Goal: Task Accomplishment & Management: Use online tool/utility

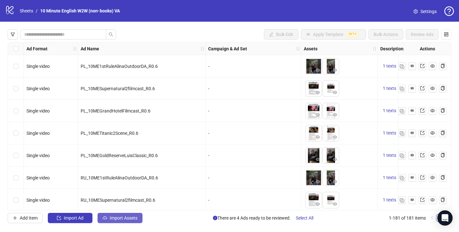
click at [129, 220] on span "Import Assets" at bounding box center [124, 217] width 28 height 5
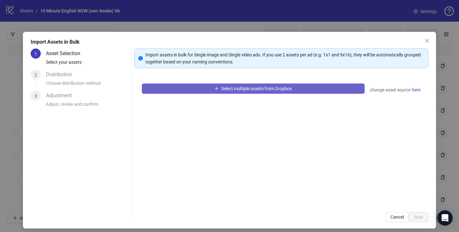
click at [235, 91] on button "Select multiple assets from Dropbox" at bounding box center [253, 88] width 223 height 10
click at [191, 88] on button "Select multiple assets from Dropbox" at bounding box center [253, 88] width 223 height 10
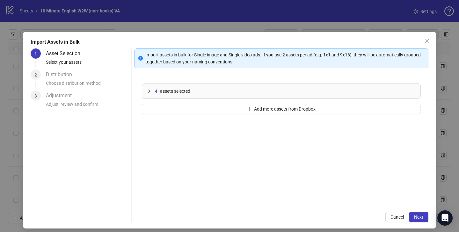
scroll to position [4, 0]
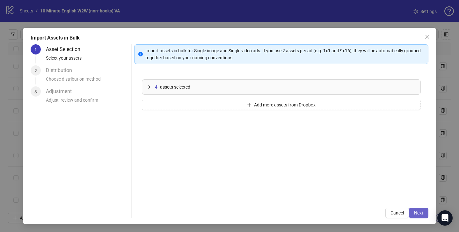
click at [416, 212] on span "Next" at bounding box center [418, 212] width 9 height 5
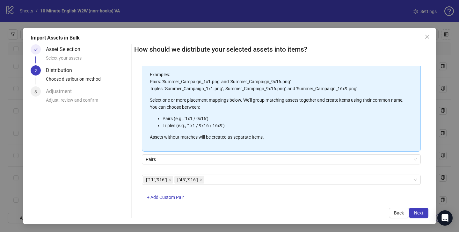
scroll to position [60, 0]
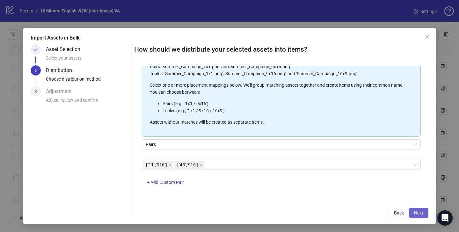
click at [414, 209] on button "Next" at bounding box center [418, 213] width 19 height 10
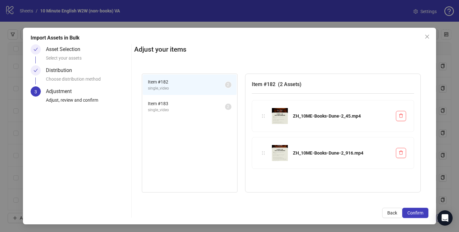
click at [164, 104] on span "Item # 183" at bounding box center [186, 103] width 77 height 7
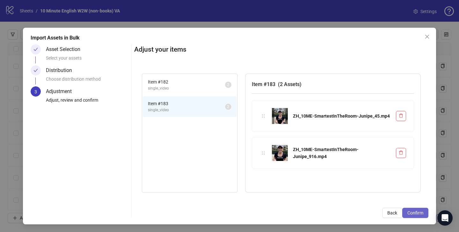
click at [421, 210] on button "Confirm" at bounding box center [415, 213] width 26 height 10
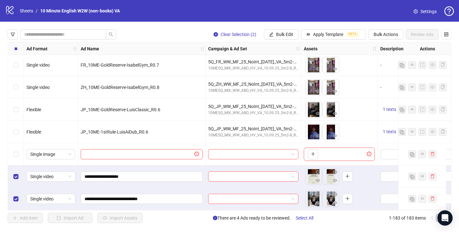
scroll to position [0, 0]
click at [76, 35] on input "search" at bounding box center [60, 34] width 73 height 7
click at [16, 35] on button "button" at bounding box center [13, 34] width 10 height 10
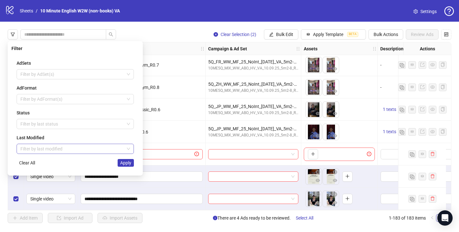
click at [64, 148] on input "search" at bounding box center [72, 149] width 104 height 10
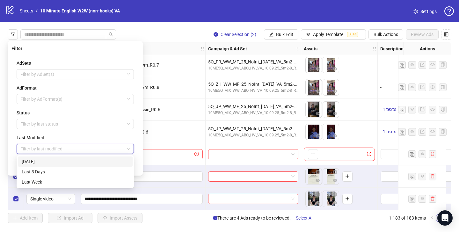
click at [61, 163] on div "[DATE]" at bounding box center [75, 161] width 107 height 7
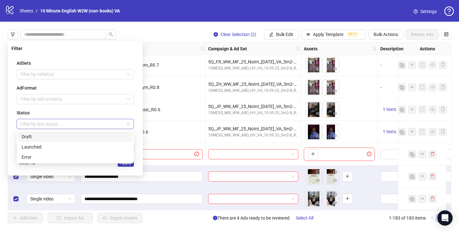
click at [49, 125] on div at bounding box center [72, 123] width 108 height 9
click at [50, 138] on div "Draft" at bounding box center [75, 136] width 107 height 7
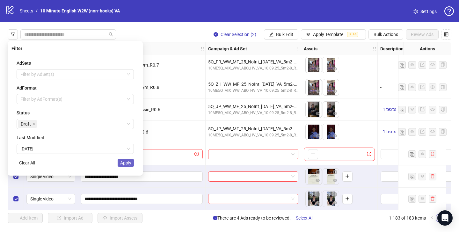
click at [129, 165] on span "Apply" at bounding box center [125, 162] width 11 height 5
click at [129, 165] on div "**********" at bounding box center [141, 176] width 127 height 22
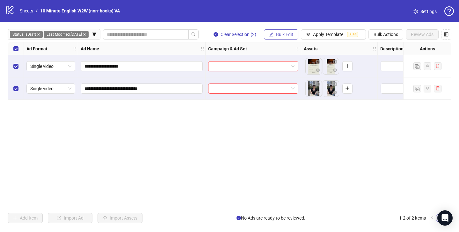
click at [272, 34] on icon "edit" at bounding box center [271, 34] width 4 height 4
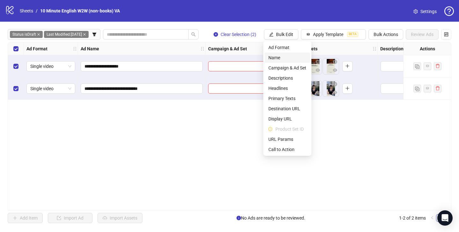
click at [288, 61] on span "Name" at bounding box center [287, 57] width 38 height 7
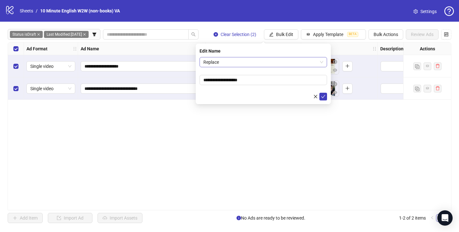
click at [285, 64] on span "Replace" at bounding box center [263, 62] width 120 height 10
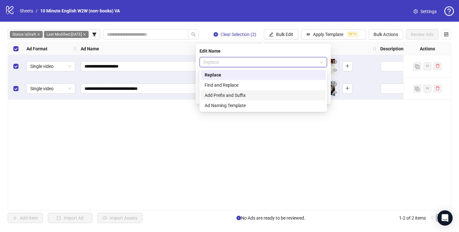
click at [276, 94] on div "Add Prefix and Suffix" at bounding box center [263, 95] width 117 height 7
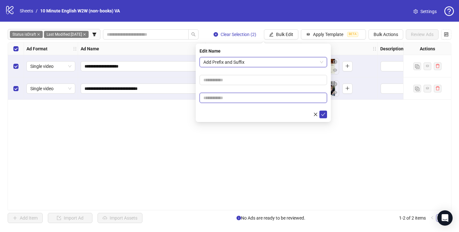
click at [257, 98] on input "text" at bounding box center [262, 98] width 127 height 10
type input "****"
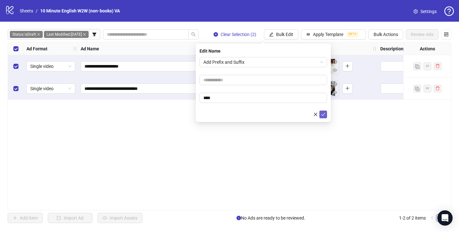
click at [323, 114] on icon "check" at bounding box center [323, 114] width 4 height 4
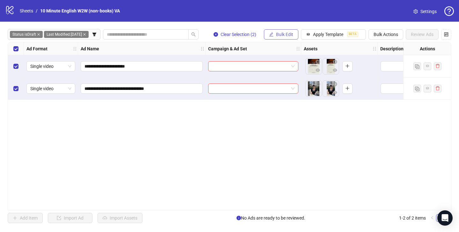
click at [285, 34] on span "Bulk Edit" at bounding box center [284, 34] width 17 height 5
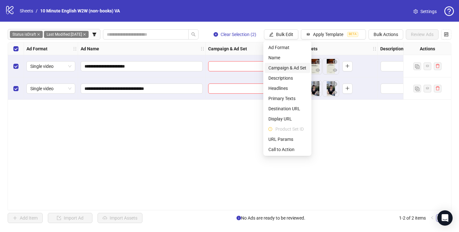
click at [297, 69] on span "Campaign & Ad Set" at bounding box center [287, 67] width 38 height 7
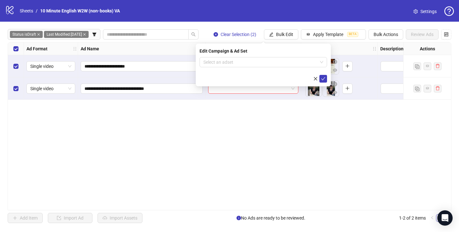
click at [275, 69] on form "Select an adset" at bounding box center [262, 69] width 127 height 25
click at [275, 62] on input "search" at bounding box center [260, 62] width 114 height 10
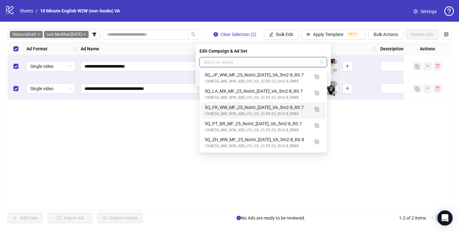
click at [140, 142] on div "**********" at bounding box center [230, 126] width 444 height 168
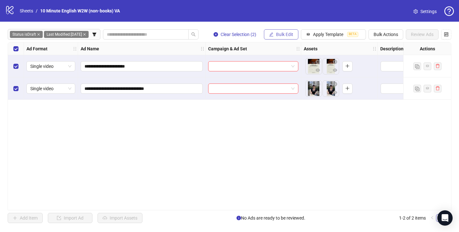
click at [286, 32] on span "Bulk Edit" at bounding box center [284, 34] width 17 height 5
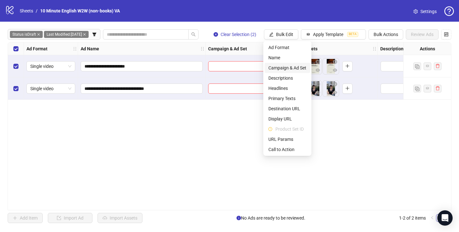
click at [287, 70] on span "Campaign & Ad Set" at bounding box center [287, 67] width 38 height 7
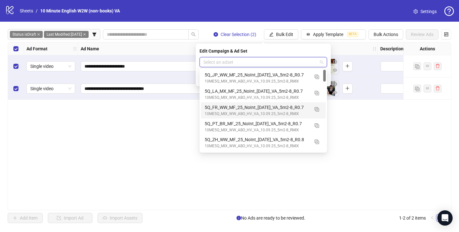
click at [287, 64] on input "search" at bounding box center [260, 62] width 114 height 10
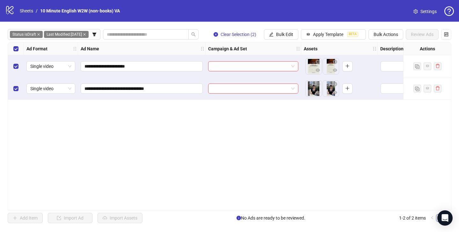
click at [369, 128] on div "**********" at bounding box center [230, 126] width 444 height 168
click at [245, 65] on input "search" at bounding box center [250, 66] width 77 height 10
click at [239, 60] on div at bounding box center [254, 66] width 96 height 22
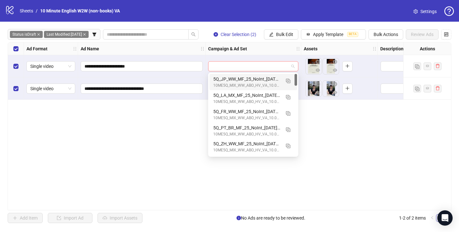
click at [236, 65] on input "search" at bounding box center [250, 66] width 77 height 10
click at [337, 148] on div "**********" at bounding box center [230, 126] width 444 height 168
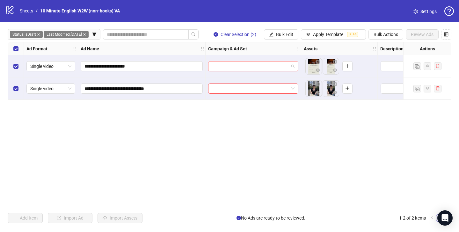
click at [238, 68] on input "search" at bounding box center [250, 66] width 77 height 10
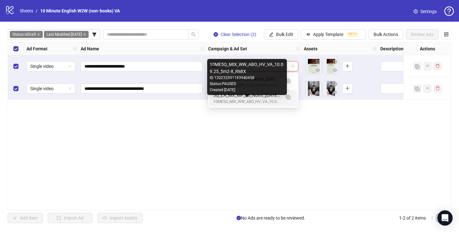
type input "*"
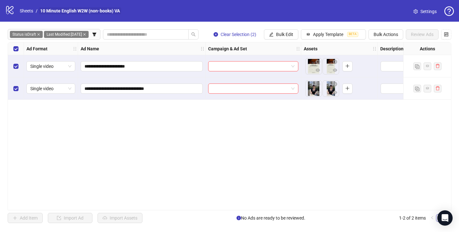
click at [46, 11] on link "10 Minute English W2W (non-books) VA" at bounding box center [80, 10] width 82 height 7
click at [10, 9] on icon "logo/logo-mobile" at bounding box center [10, 10] width 10 height 10
click at [32, 14] on link "Sheets" at bounding box center [26, 10] width 16 height 7
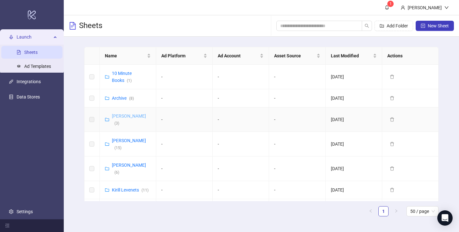
click at [123, 115] on link "[PERSON_NAME] ( 3 )" at bounding box center [129, 119] width 34 height 12
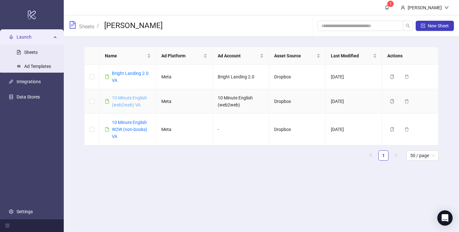
click at [131, 97] on link "10 Minute English (web2web) VA" at bounding box center [129, 101] width 35 height 12
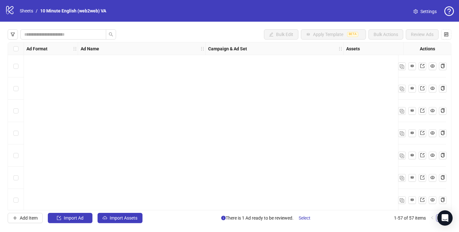
scroll to position [1119, 0]
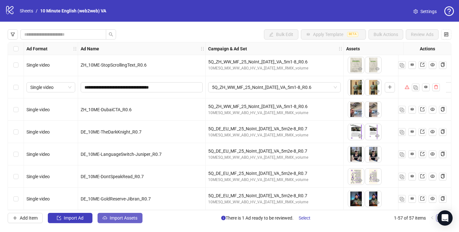
click at [131, 217] on span "Import Assets" at bounding box center [124, 217] width 28 height 5
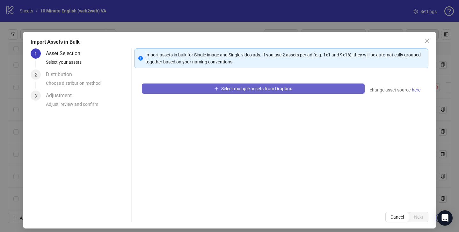
click at [200, 85] on button "Select multiple assets from Dropbox" at bounding box center [253, 88] width 223 height 10
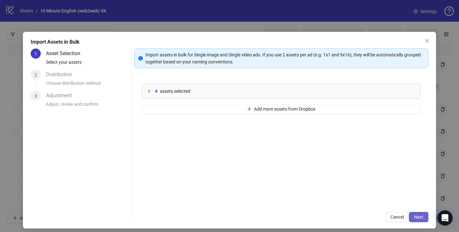
click at [417, 214] on span "Next" at bounding box center [418, 216] width 9 height 5
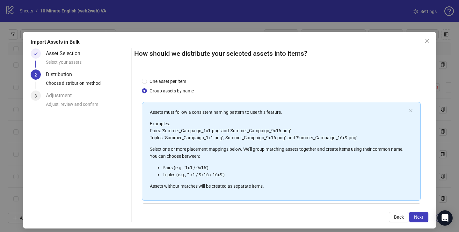
scroll to position [60, 0]
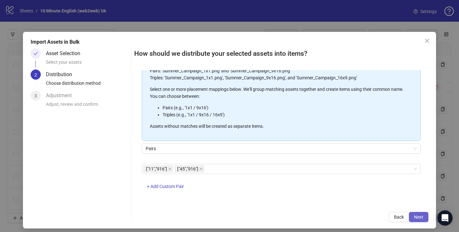
click at [420, 215] on span "Next" at bounding box center [418, 216] width 9 height 5
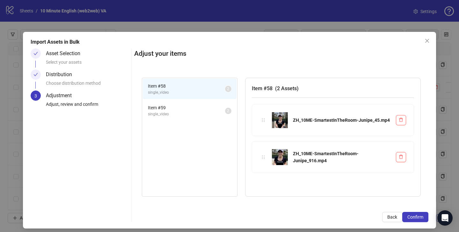
click at [420, 215] on span "Confirm" at bounding box center [415, 216] width 16 height 5
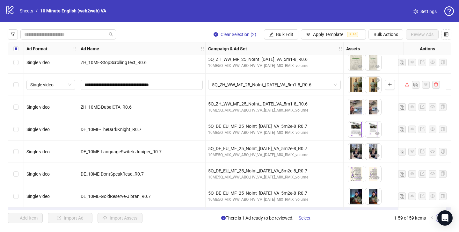
scroll to position [1164, 0]
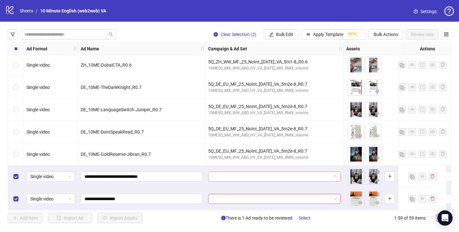
click at [292, 173] on input "search" at bounding box center [271, 177] width 119 height 10
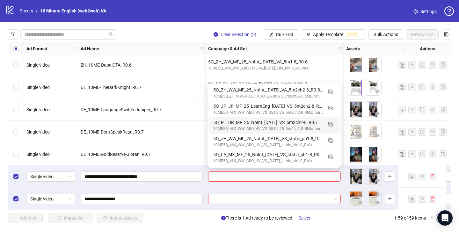
click at [203, 166] on div "**********" at bounding box center [141, 176] width 127 height 22
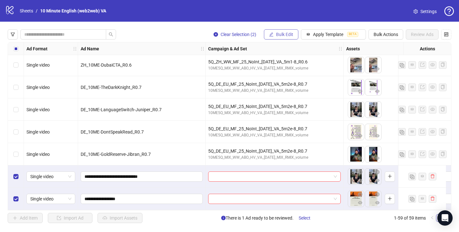
click at [286, 35] on span "Bulk Edit" at bounding box center [284, 34] width 17 height 5
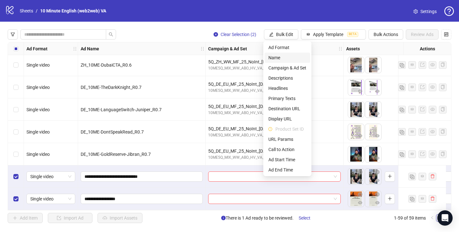
click at [278, 58] on span "Name" at bounding box center [287, 57] width 38 height 7
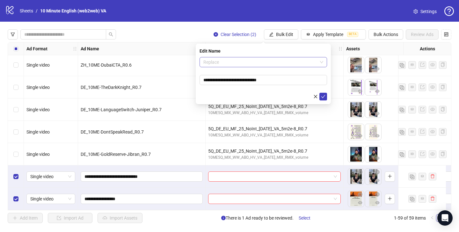
click at [290, 62] on span "Replace" at bounding box center [263, 62] width 120 height 10
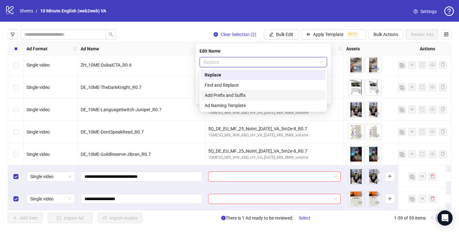
click at [278, 95] on div "Add Prefix and Suffix" at bounding box center [263, 95] width 117 height 7
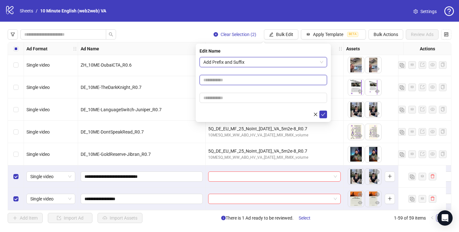
click at [284, 80] on input "text" at bounding box center [262, 80] width 127 height 10
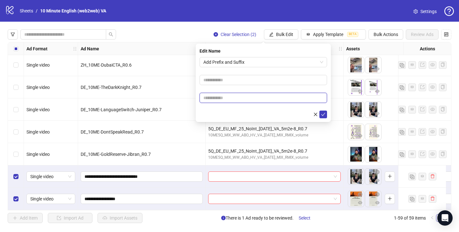
click at [276, 97] on input "text" at bounding box center [262, 98] width 127 height 10
type input "****"
click at [321, 115] on button "submit" at bounding box center [323, 115] width 8 height 8
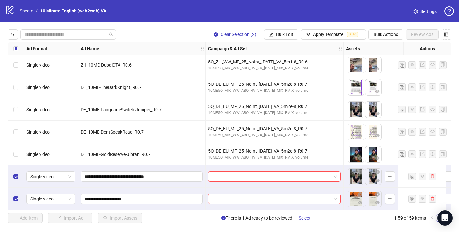
click at [284, 41] on div "**********" at bounding box center [229, 126] width 459 height 209
click at [288, 35] on span "Bulk Edit" at bounding box center [284, 34] width 17 height 5
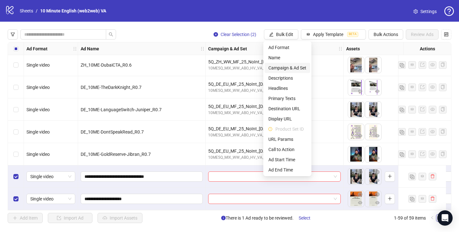
click at [296, 69] on span "Campaign & Ad Set" at bounding box center [287, 67] width 38 height 7
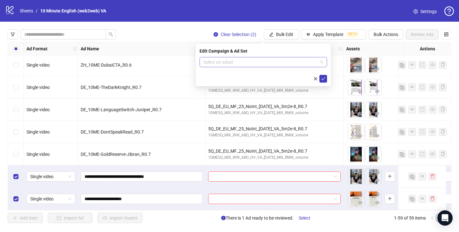
click at [291, 62] on input "search" at bounding box center [260, 62] width 114 height 10
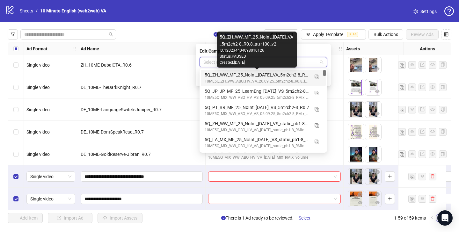
click at [281, 76] on div "5Q_ZH_WW_MF_25_NoInt_[DATE]_VA_5m2ch2-8_R0.8_attr100_v2" at bounding box center [257, 74] width 105 height 7
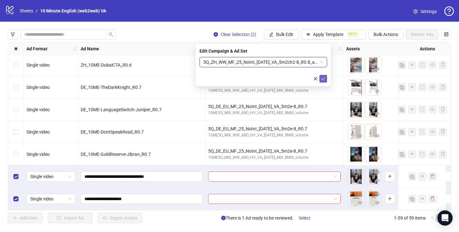
click at [325, 82] on button "submit" at bounding box center [323, 79] width 8 height 8
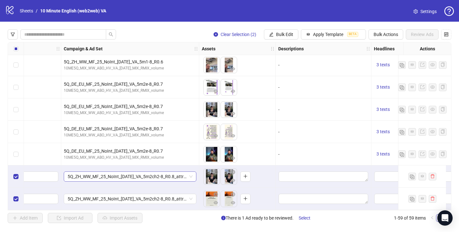
scroll to position [1164, 198]
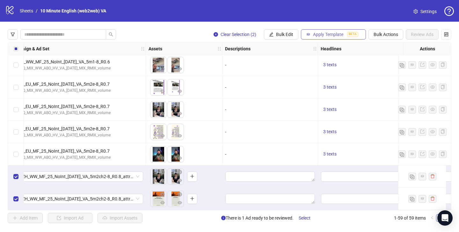
click at [315, 31] on button "Apply Template BETA" at bounding box center [333, 34] width 65 height 10
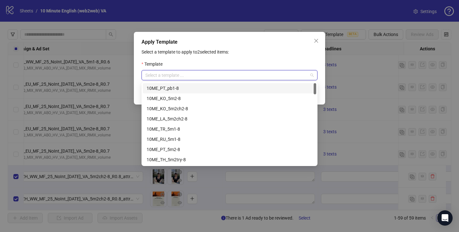
click at [212, 77] on input "search" at bounding box center [226, 75] width 162 height 10
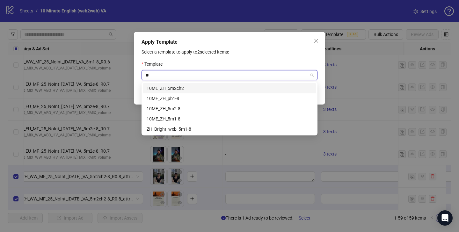
type input "**"
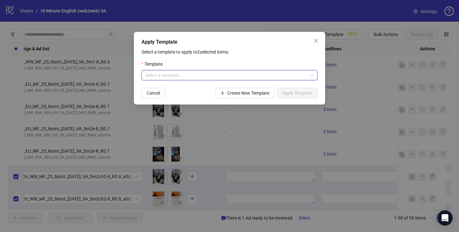
click at [209, 74] on input "search" at bounding box center [226, 75] width 162 height 10
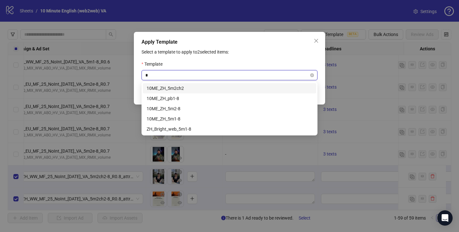
type input "**"
click at [207, 88] on div "10ME_ZH_5m2ch2" at bounding box center [230, 88] width 166 height 7
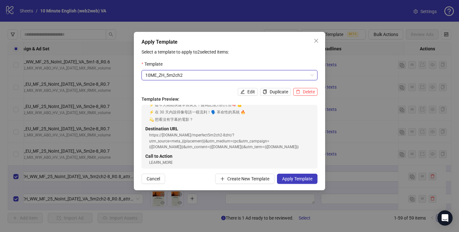
scroll to position [59, 0]
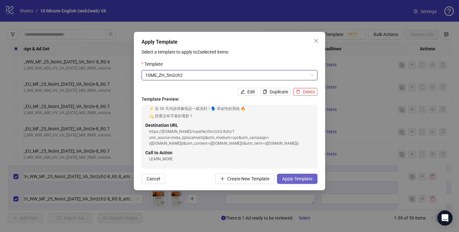
click at [301, 176] on span "Apply Template" at bounding box center [297, 178] width 30 height 5
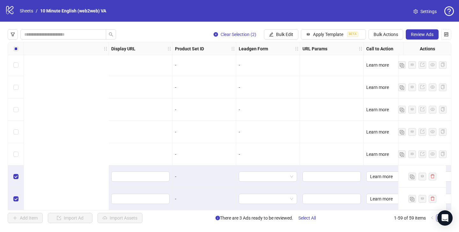
scroll to position [1164, 962]
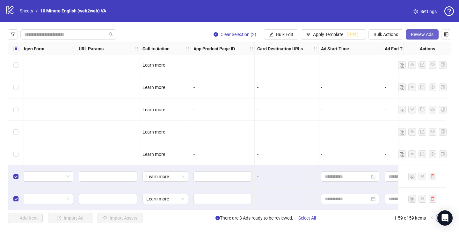
click at [425, 32] on span "Review Ads" at bounding box center [422, 34] width 23 height 5
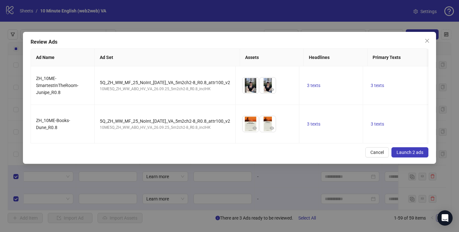
click at [410, 154] on span "Launch 2 ads" at bounding box center [409, 152] width 27 height 5
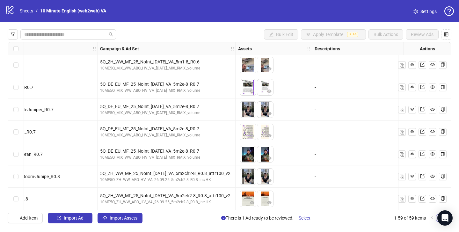
scroll to position [1164, 0]
